Goal: Information Seeking & Learning: Learn about a topic

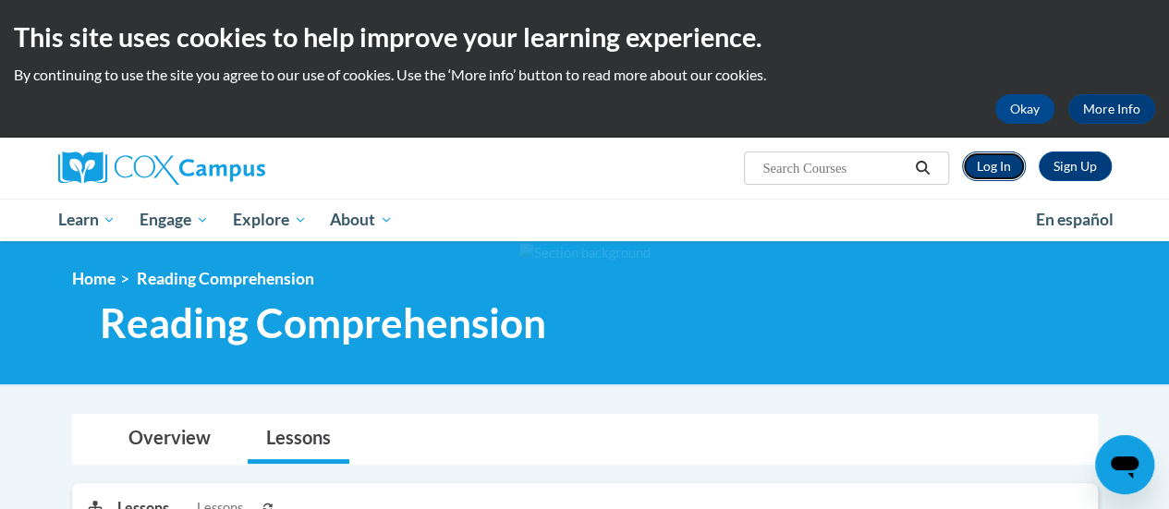
click at [998, 166] on link "Log In" at bounding box center [994, 167] width 64 height 30
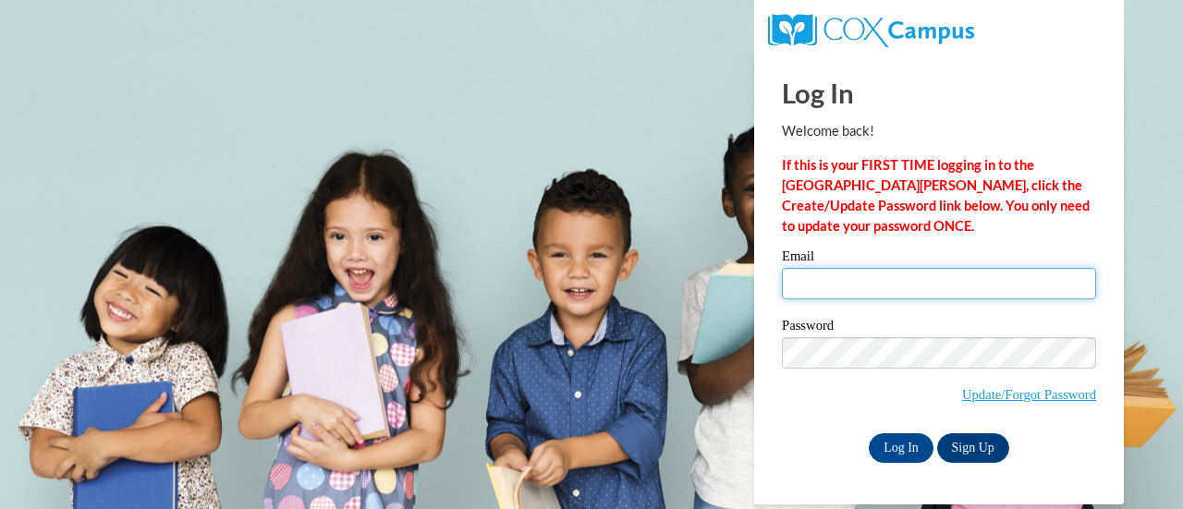
click at [841, 288] on input "Email" at bounding box center [939, 283] width 314 height 31
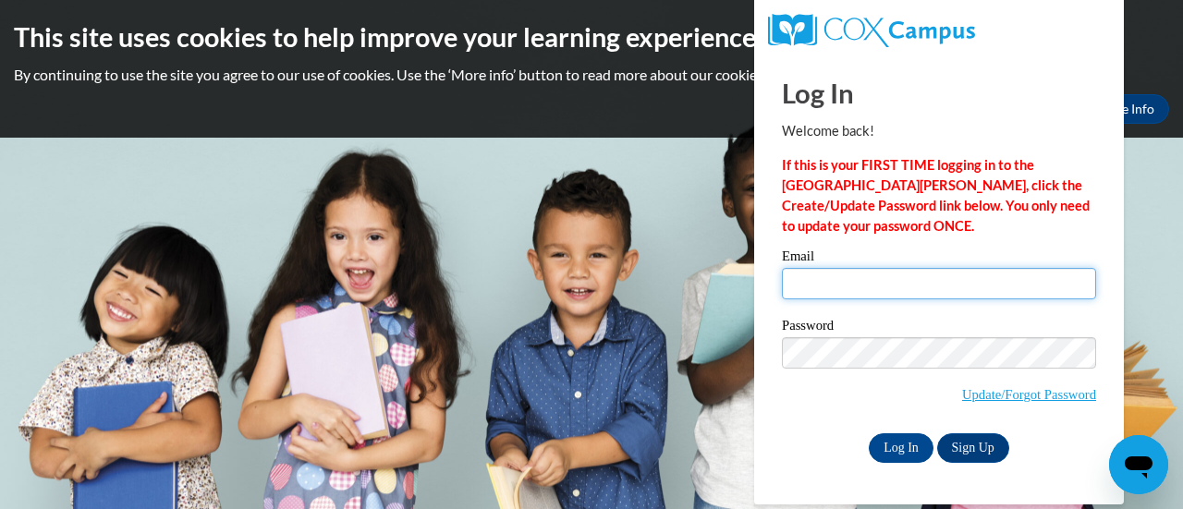
type input "mariadelmar.rivera-ortiz@rusd.org"
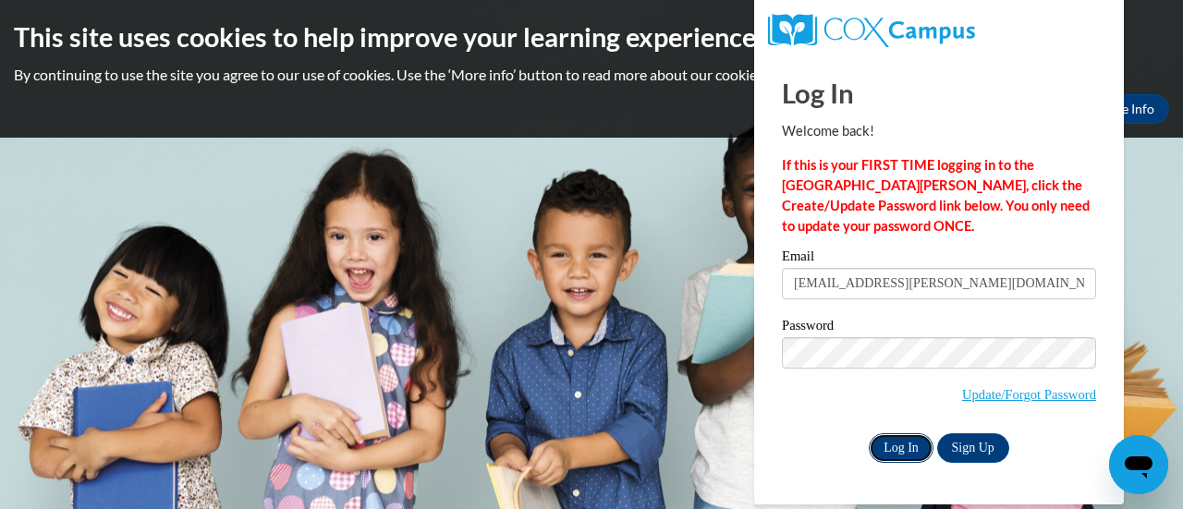
click at [896, 438] on input "Log In" at bounding box center [901, 448] width 65 height 30
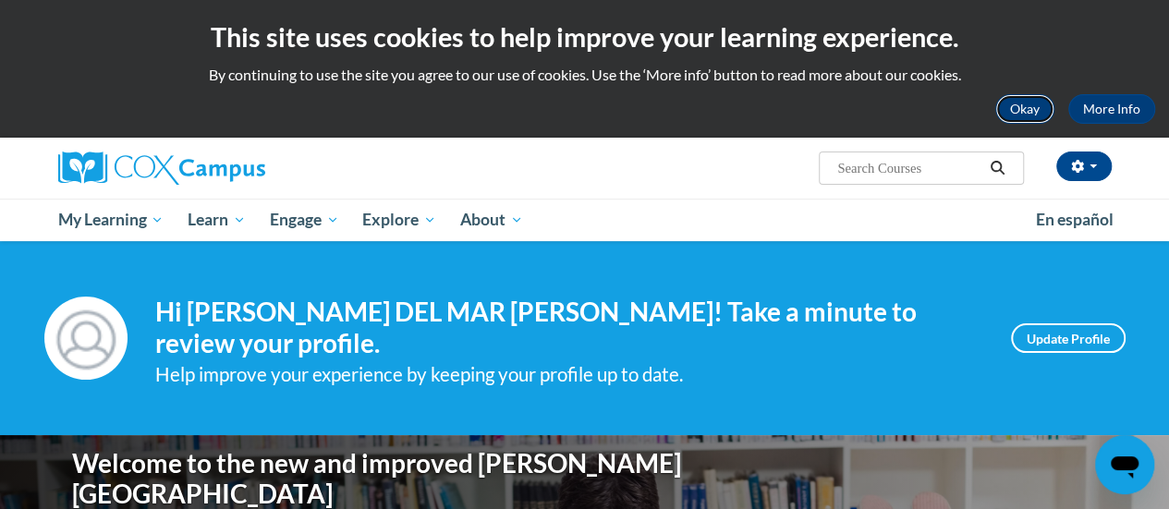
click at [1020, 106] on button "Okay" at bounding box center [1024, 109] width 59 height 30
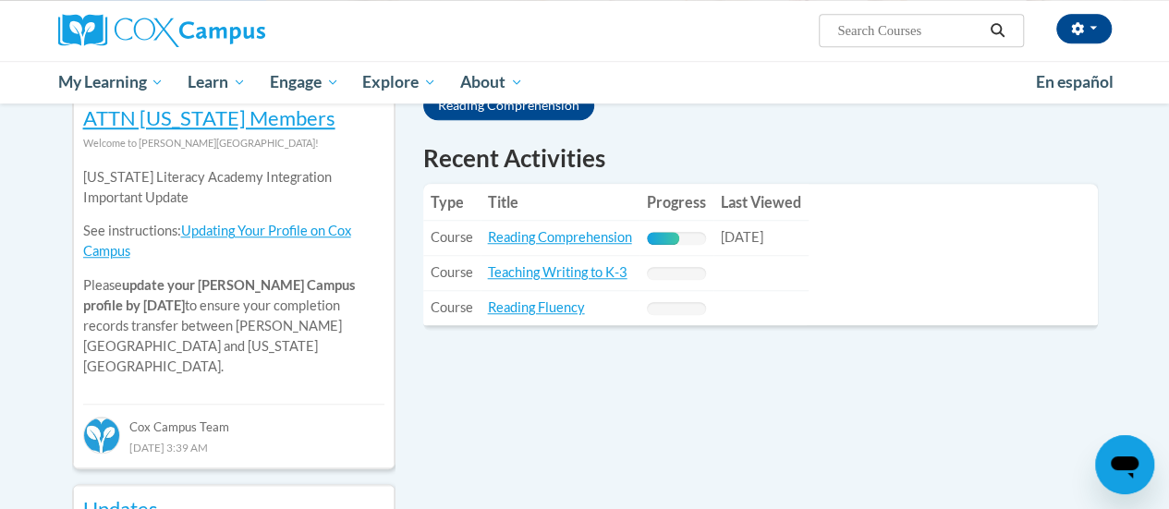
scroll to position [648, 0]
click at [591, 228] on link "Reading Comprehension" at bounding box center [560, 236] width 144 height 16
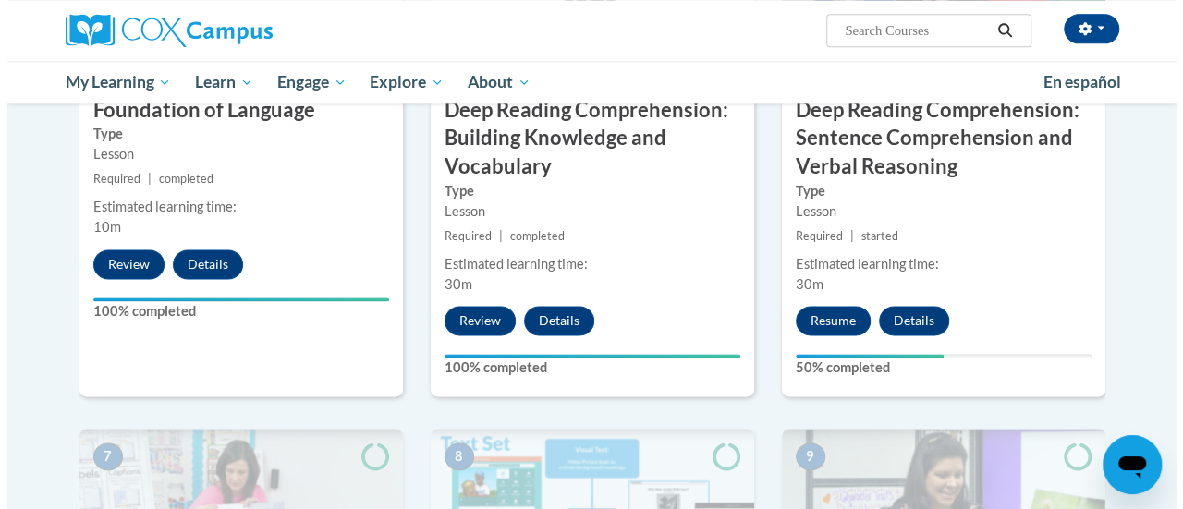
scroll to position [1075, 0]
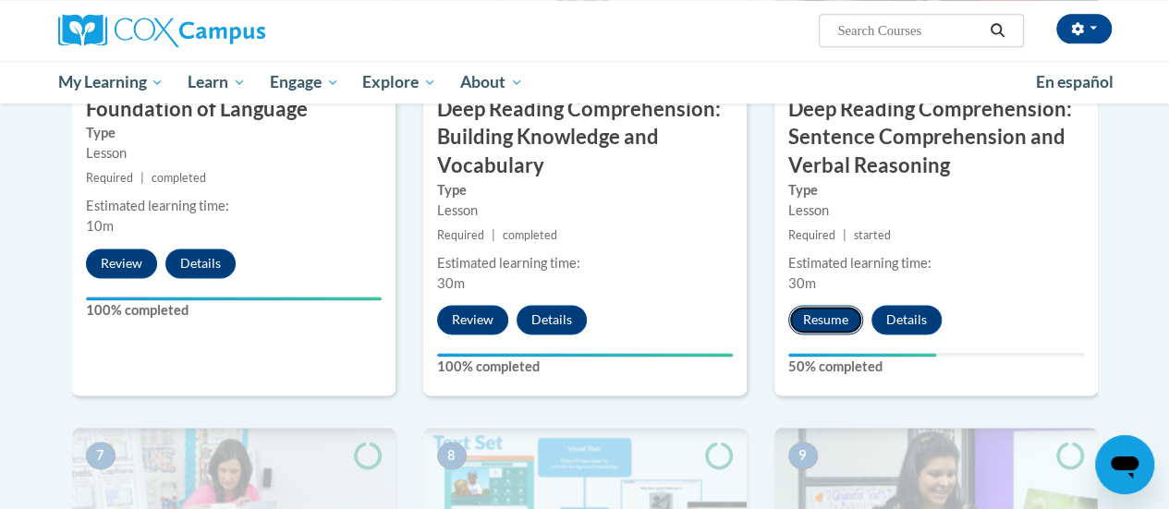
click at [817, 314] on button "Resume" at bounding box center [825, 320] width 75 height 30
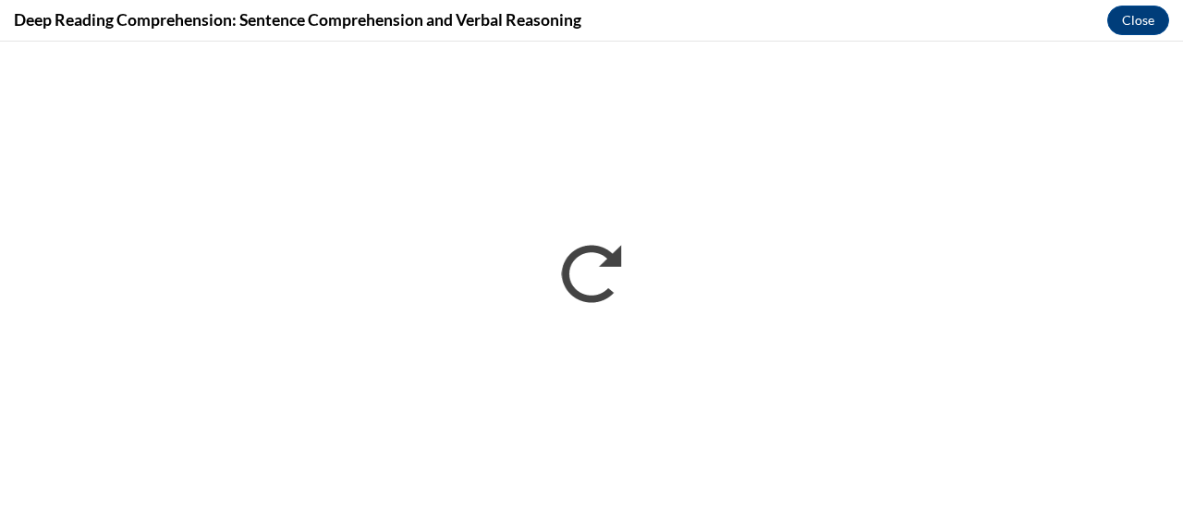
scroll to position [0, 0]
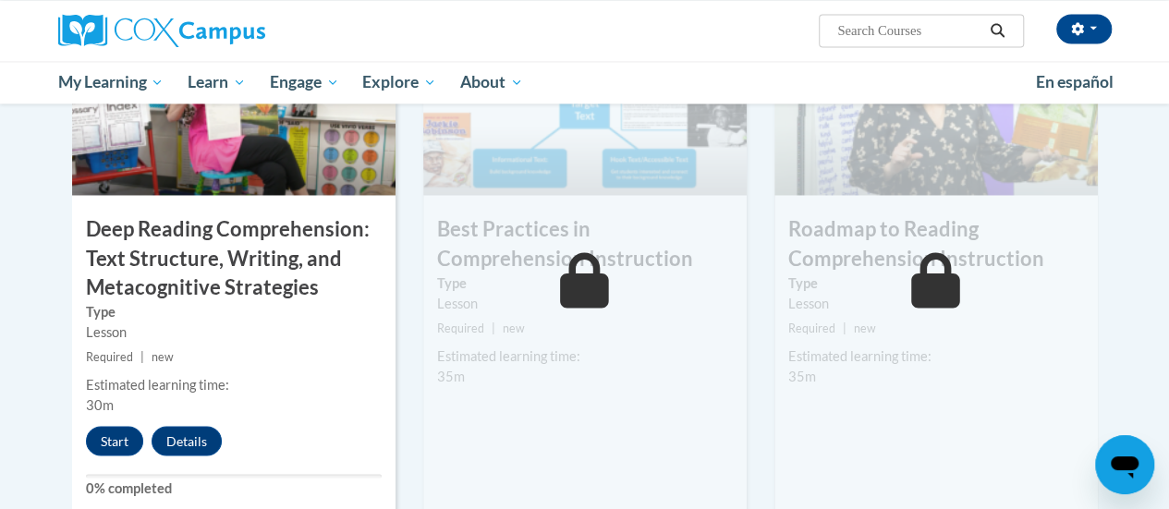
scroll to position [1493, 0]
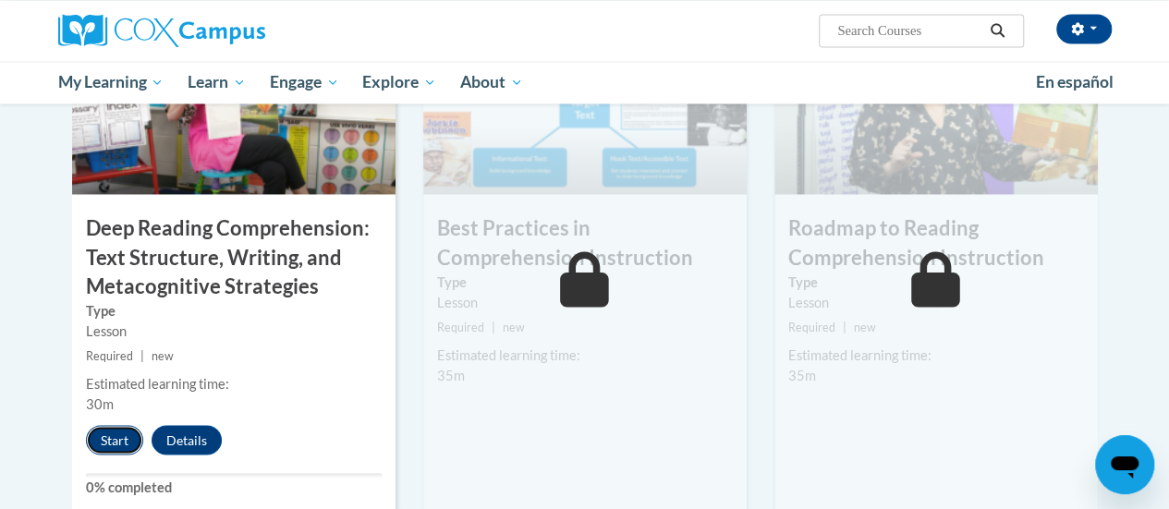
click at [116, 438] on button "Start" at bounding box center [114, 440] width 57 height 30
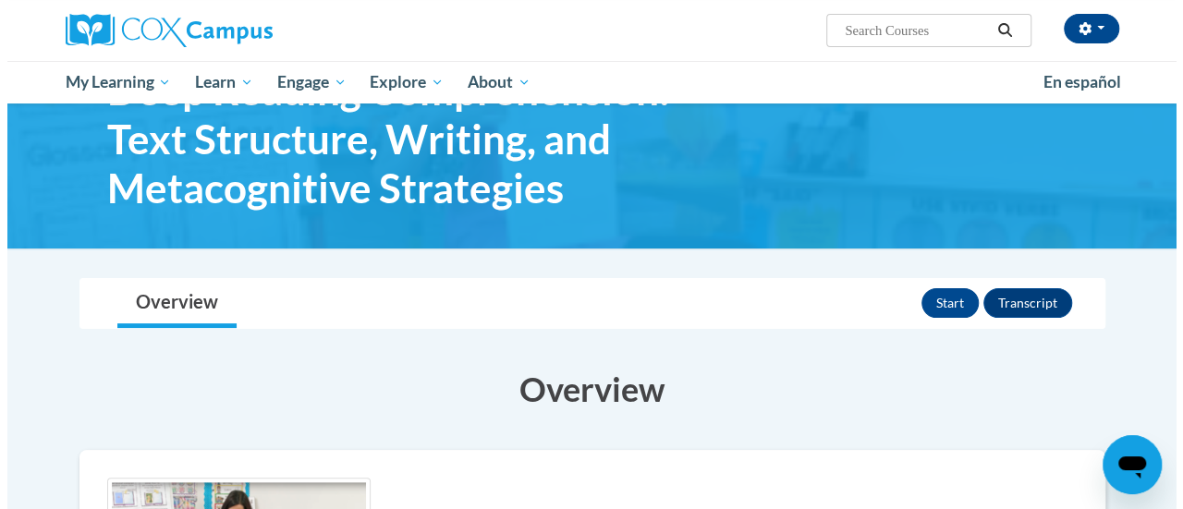
scroll to position [176, 0]
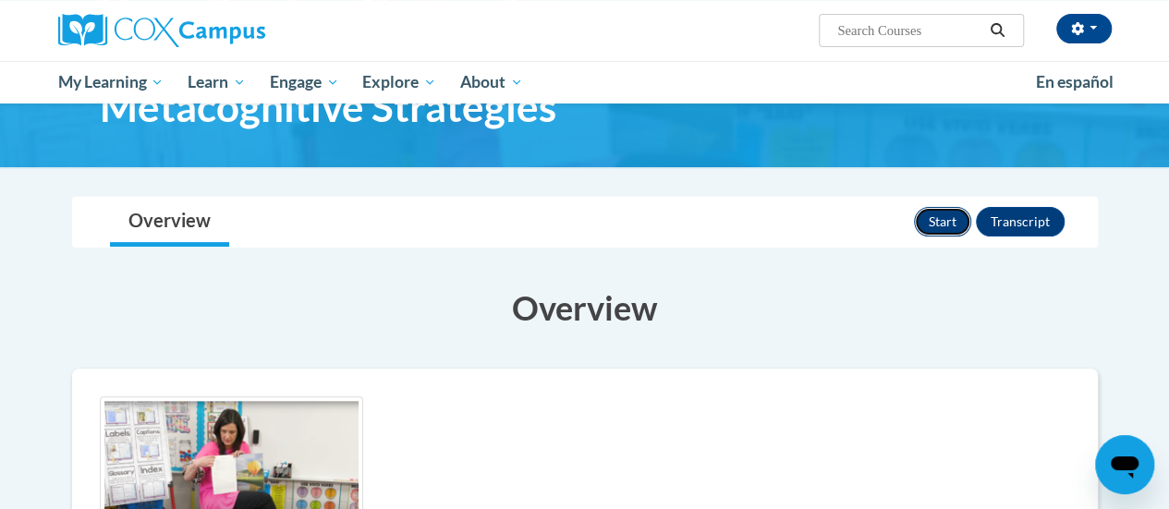
click at [946, 222] on button "Start" at bounding box center [942, 222] width 57 height 30
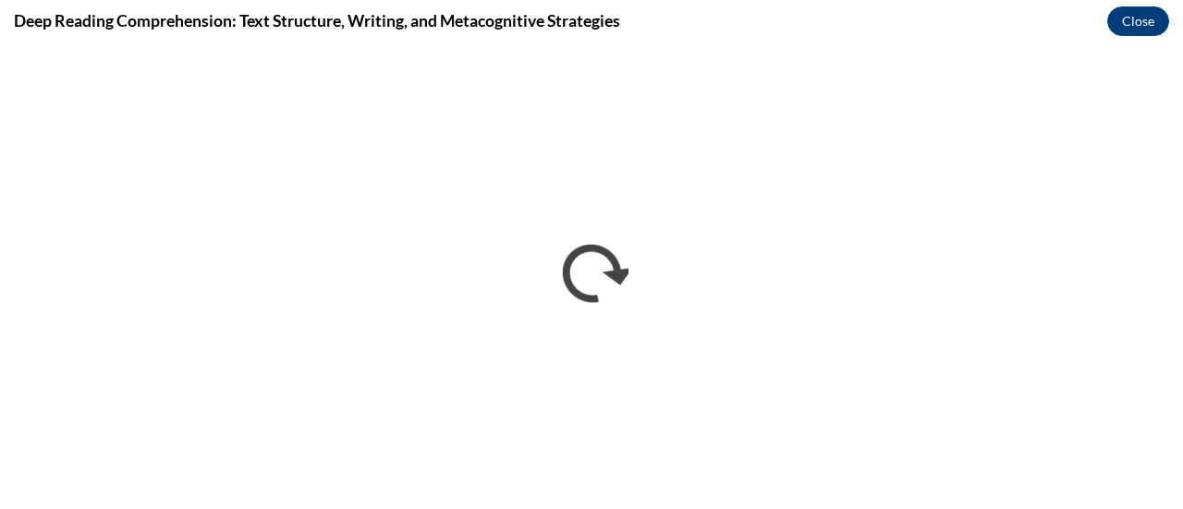
scroll to position [0, 0]
